Goal: Information Seeking & Learning: Learn about a topic

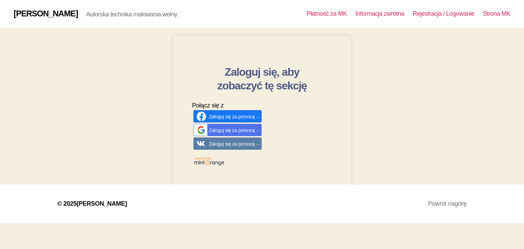
click at [232, 118] on font "Zaloguj się za pomocą Facebooka" at bounding box center [244, 116] width 70 height 6
click at [55, 81] on div "Zaloguj się, aby zobaczyć tę sekcję Połącz się z Zaloguj się za pomocą Facebook…" at bounding box center [262, 106] width 524 height 157
click at [209, 130] on font "Zaloguj się za pomocą Google" at bounding box center [240, 130] width 62 height 6
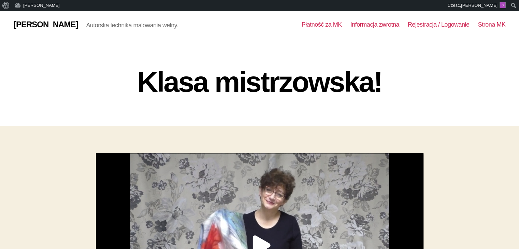
click at [481, 25] on font "Strona MK" at bounding box center [492, 24] width 28 height 7
